Goal: Task Accomplishment & Management: Manage account settings

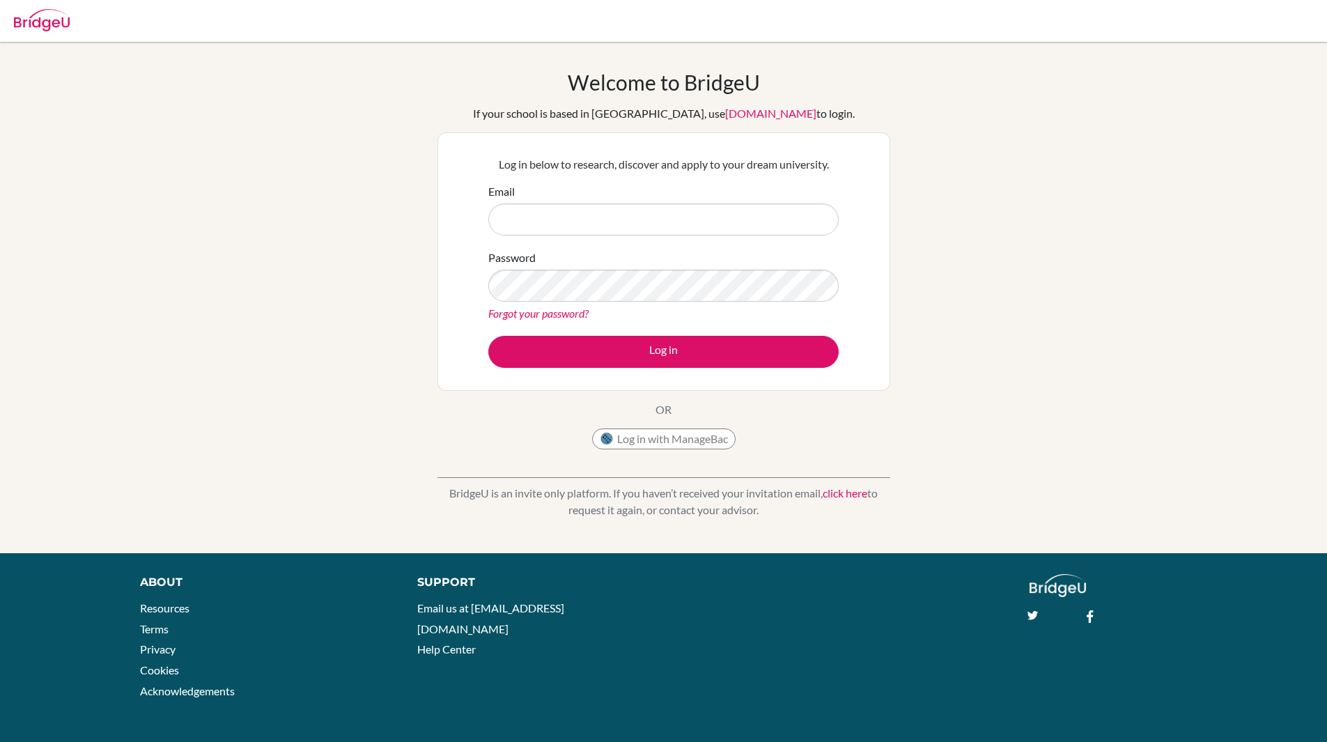
click at [833, 492] on link "click here" at bounding box center [845, 492] width 45 height 13
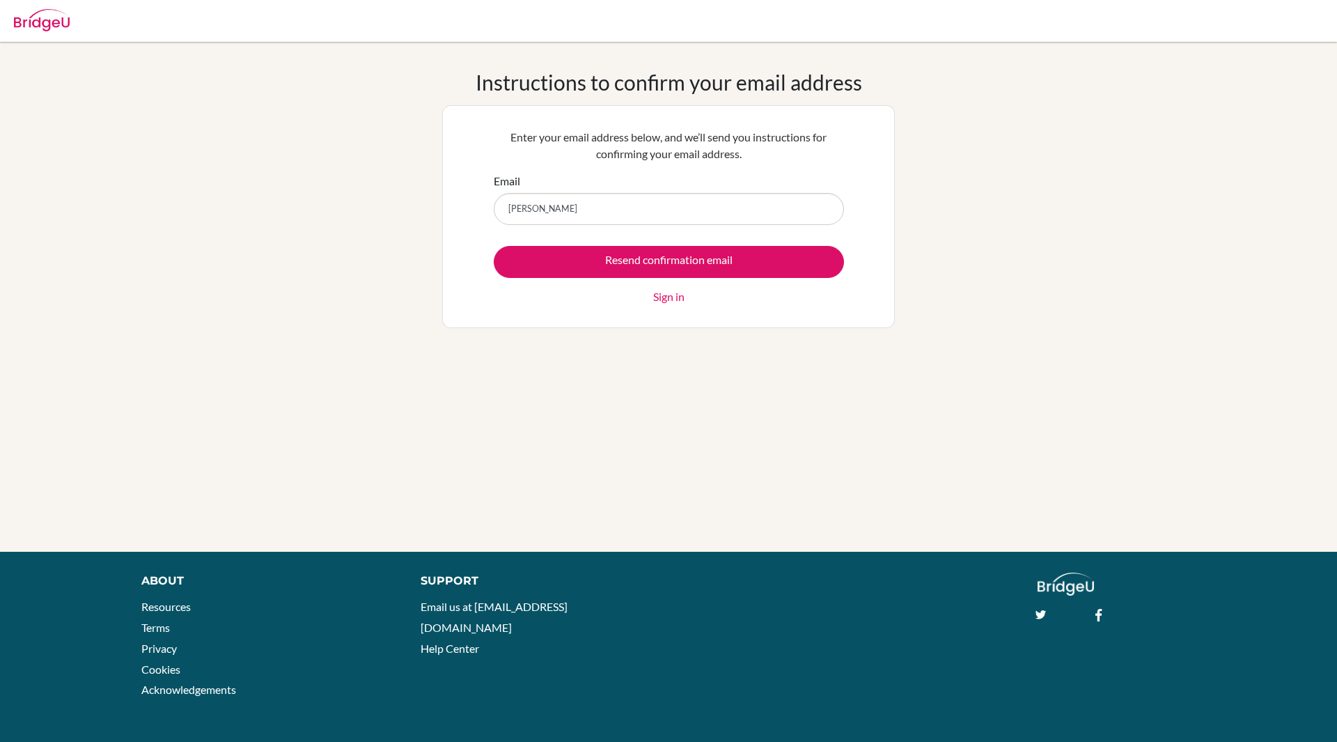
type input "[EMAIL_ADDRESS][DOMAIN_NAME]"
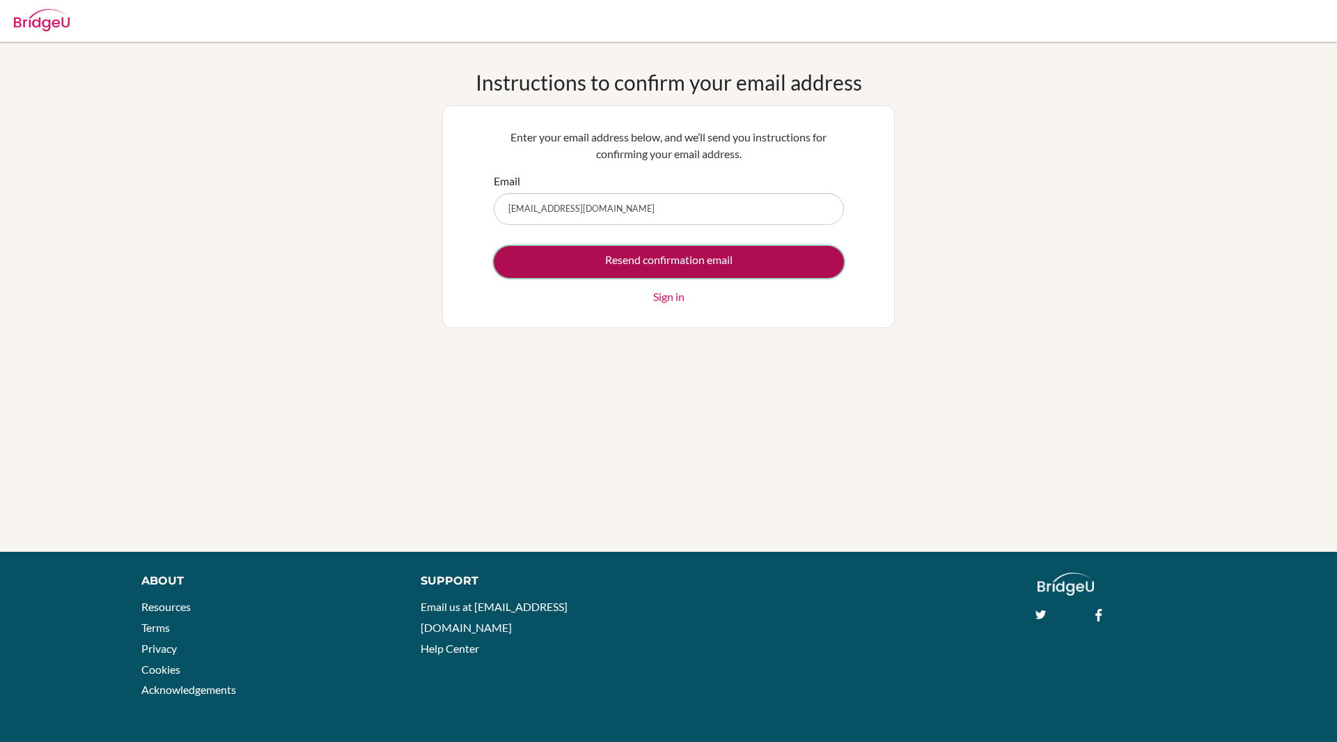
click at [662, 254] on input "Resend confirmation email" at bounding box center [669, 262] width 350 height 32
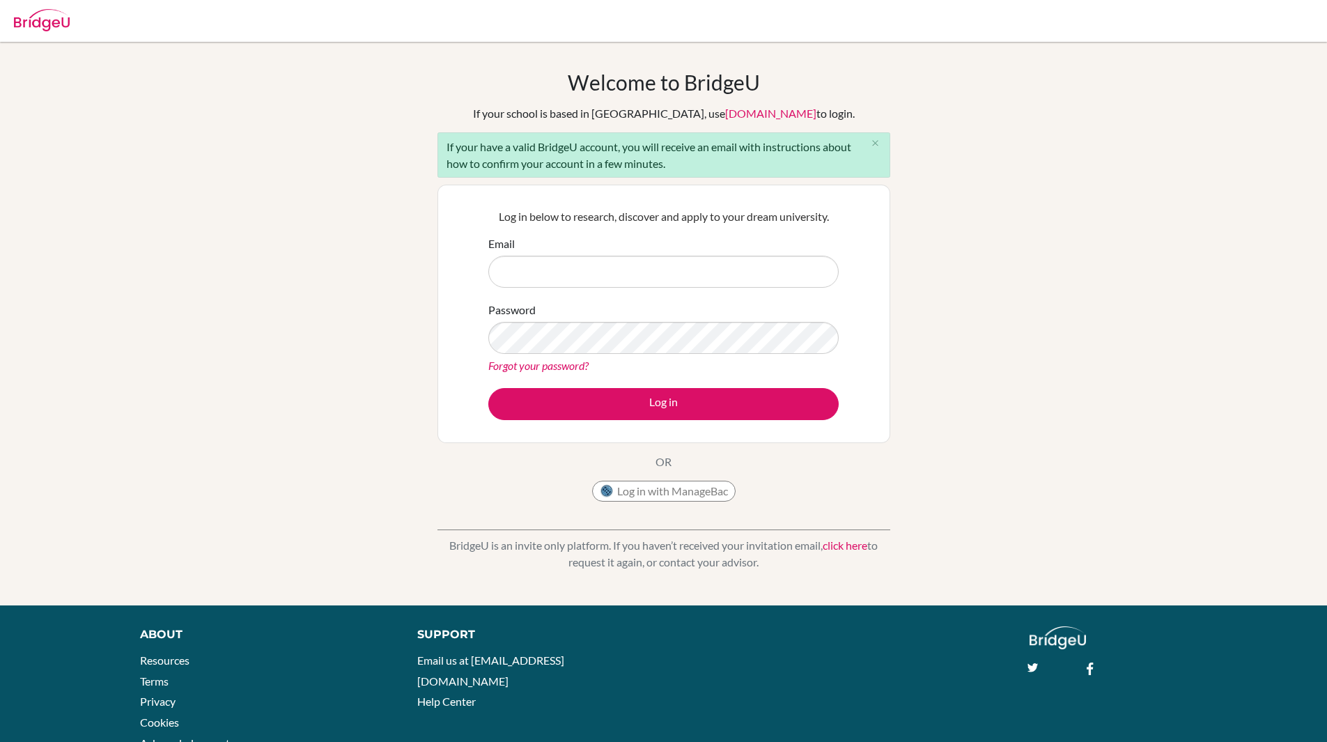
click at [848, 544] on link "click here" at bounding box center [845, 544] width 45 height 13
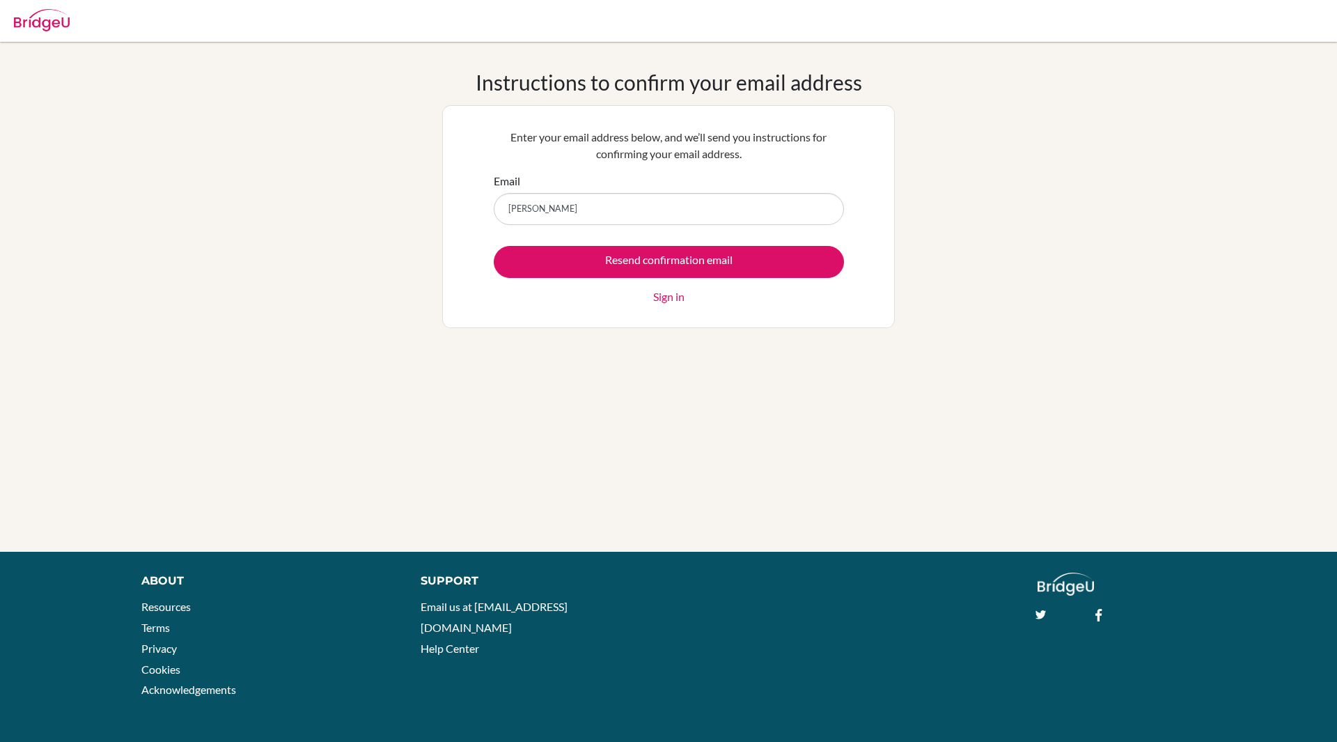
type input "anandaltankhuyag037@gmail.com"
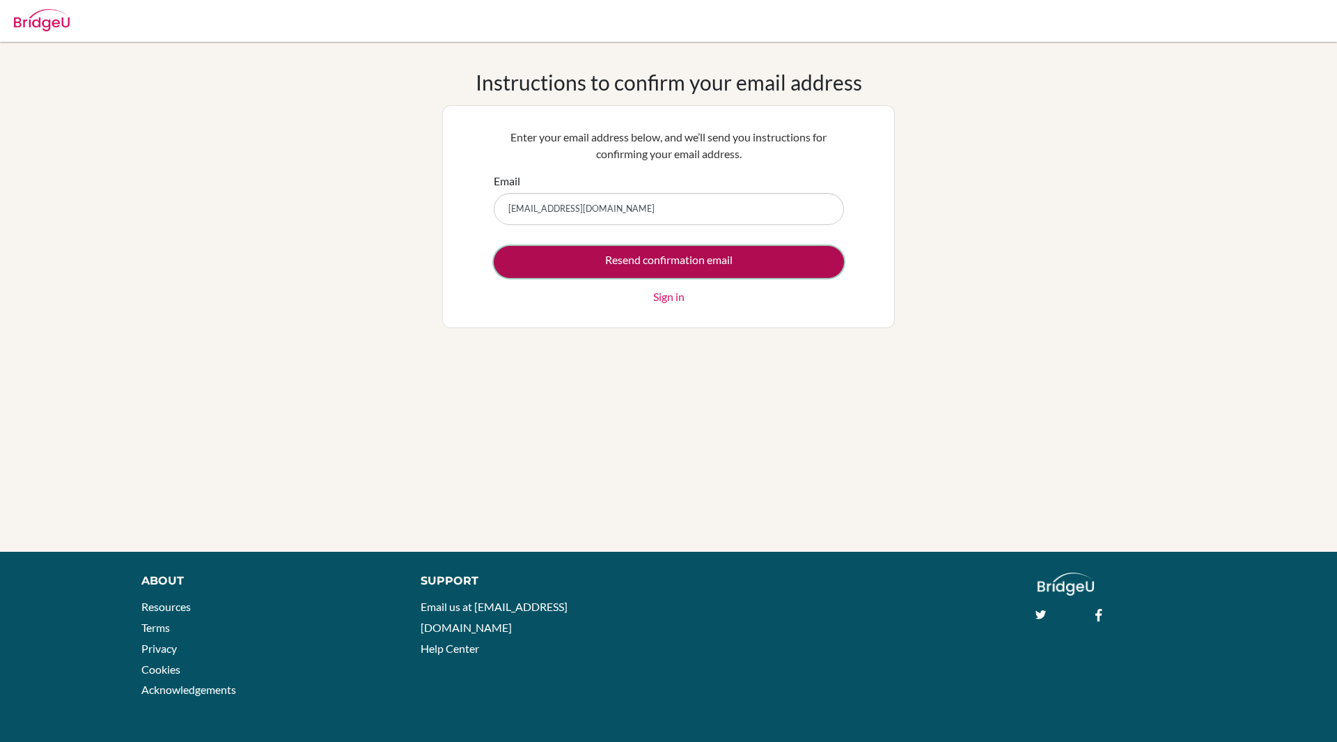
click at [665, 260] on input "Resend confirmation email" at bounding box center [669, 262] width 350 height 32
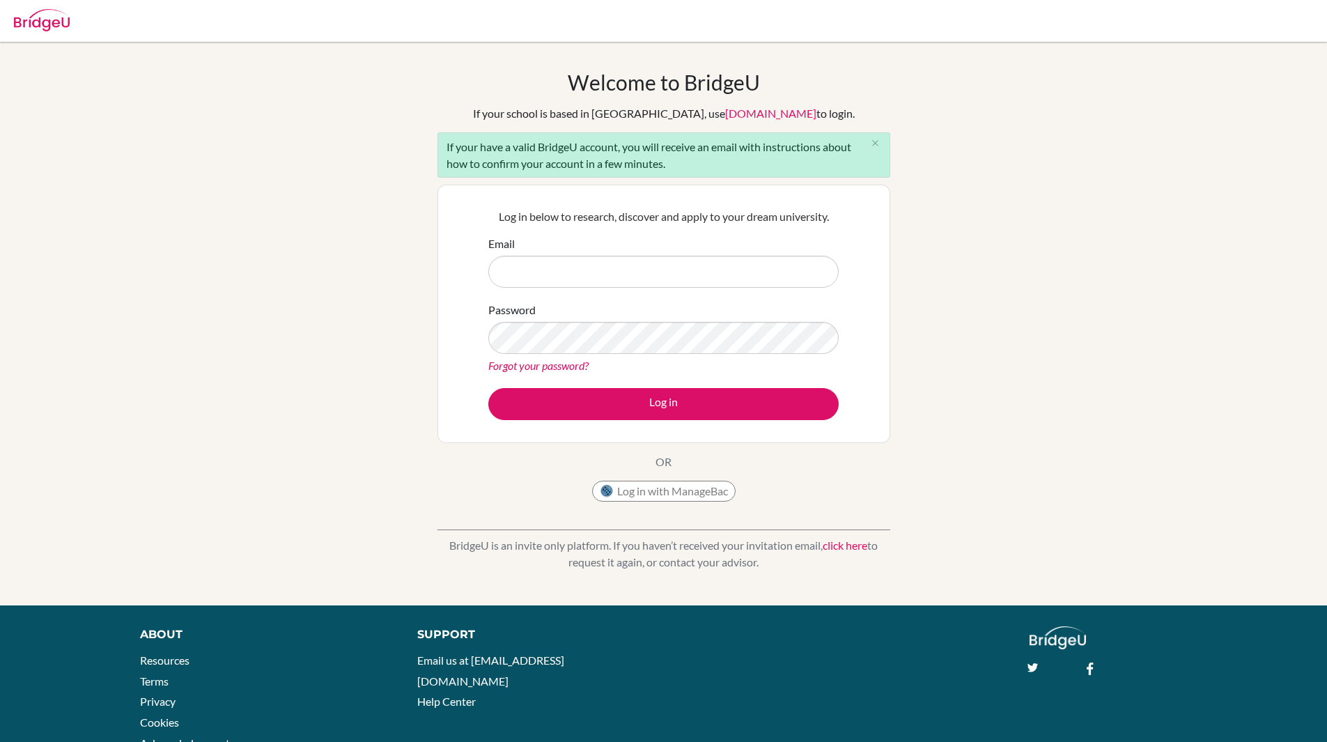
click at [550, 363] on link "Forgot your password?" at bounding box center [538, 365] width 100 height 13
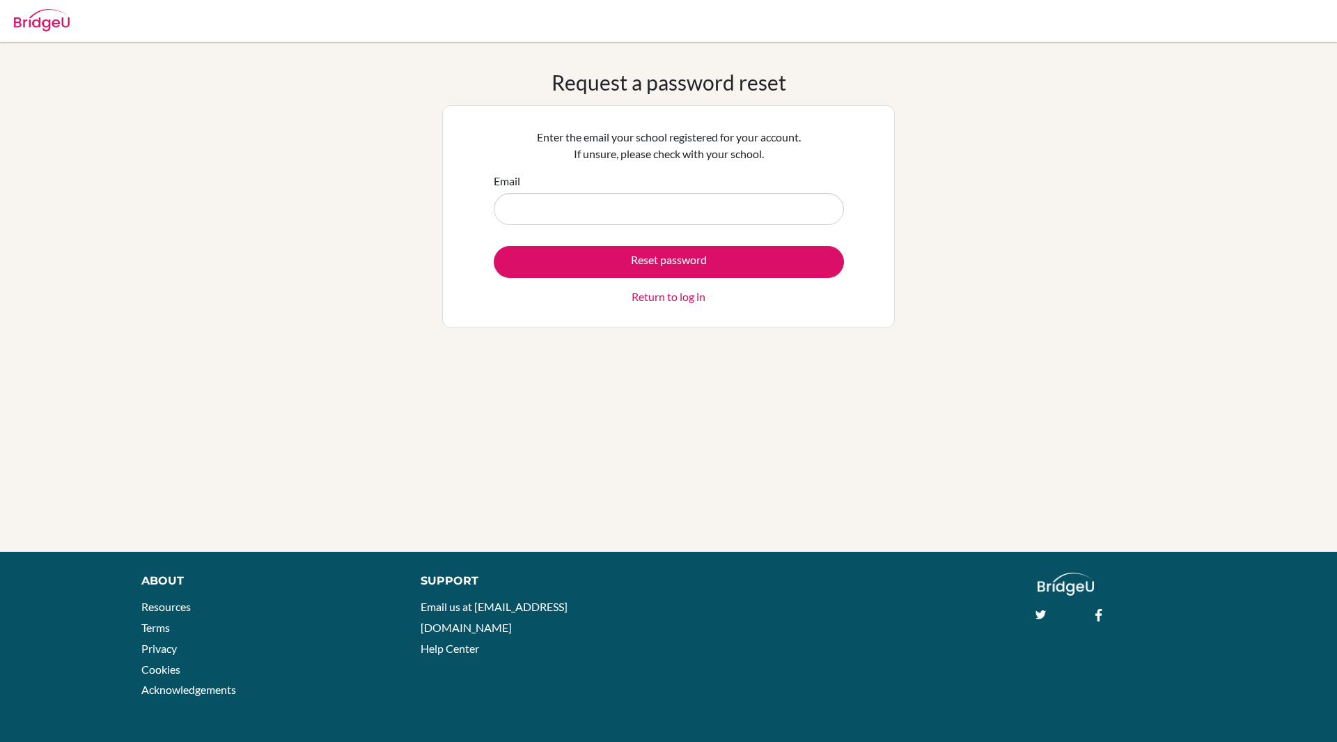
click at [669, 297] on link "Return to log in" at bounding box center [669, 296] width 74 height 17
